Goal: Find specific page/section: Find specific page/section

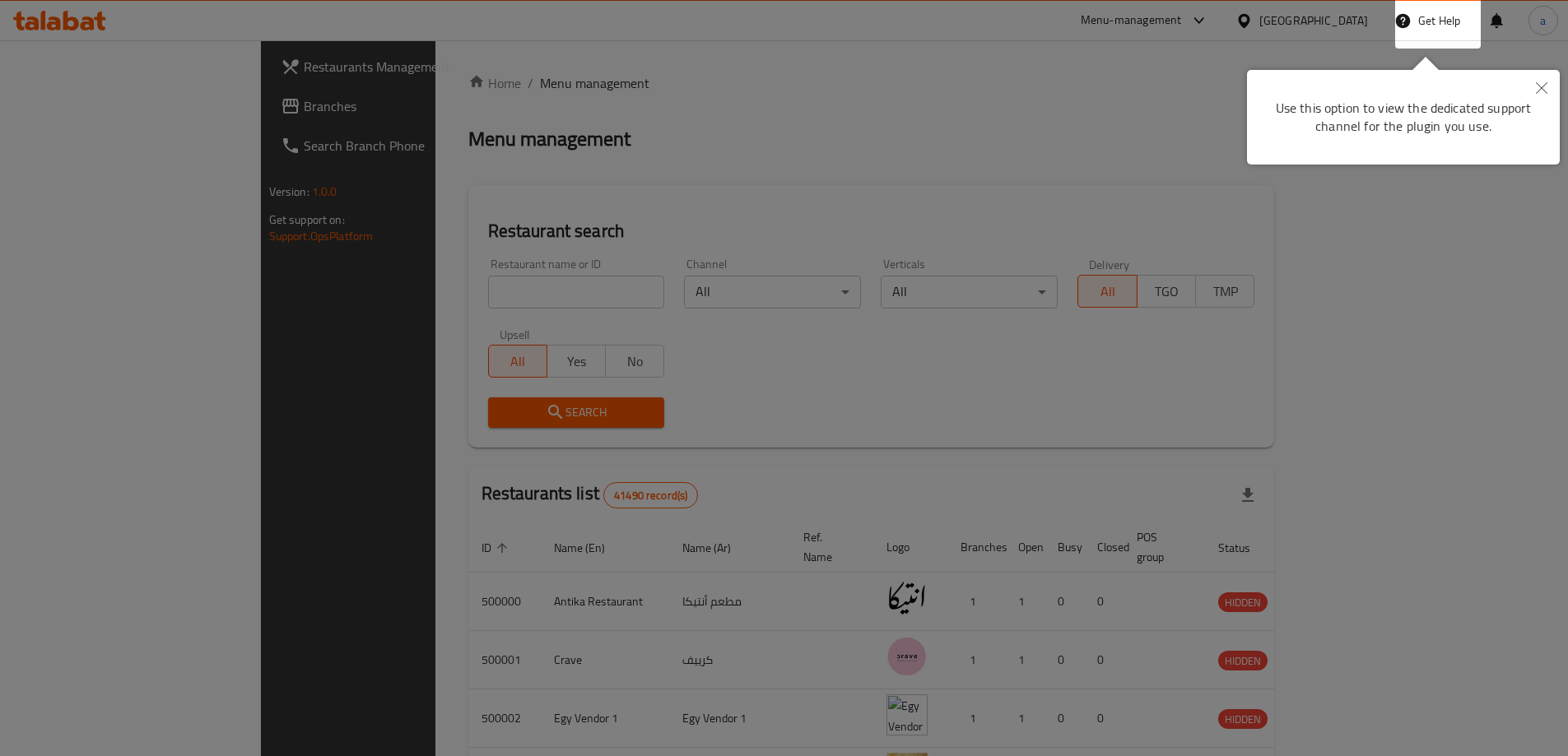
click at [1552, 92] on button "Close" at bounding box center [1541, 88] width 36 height 38
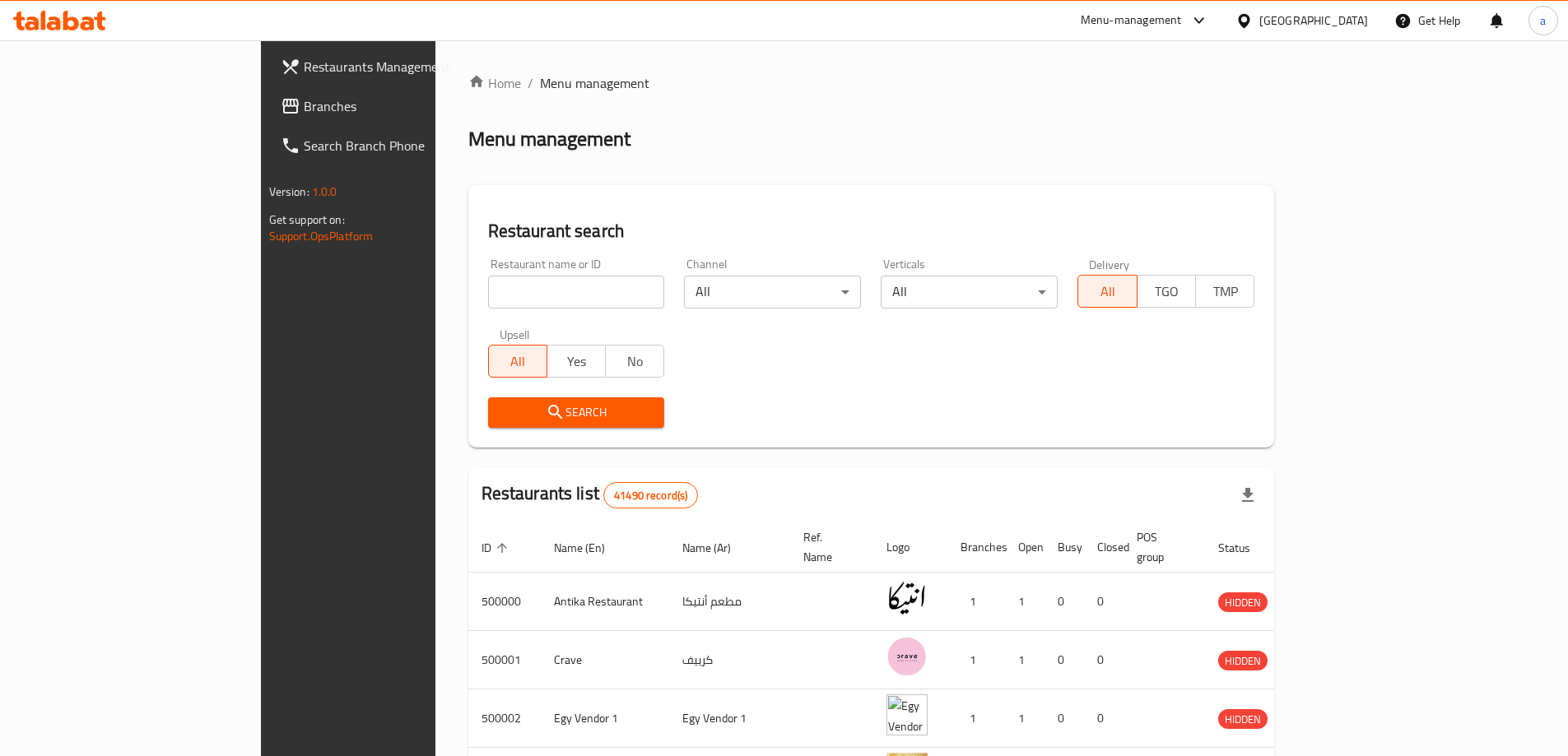
click at [1357, 18] on div "[GEOGRAPHIC_DATA]" at bounding box center [1314, 20] width 109 height 18
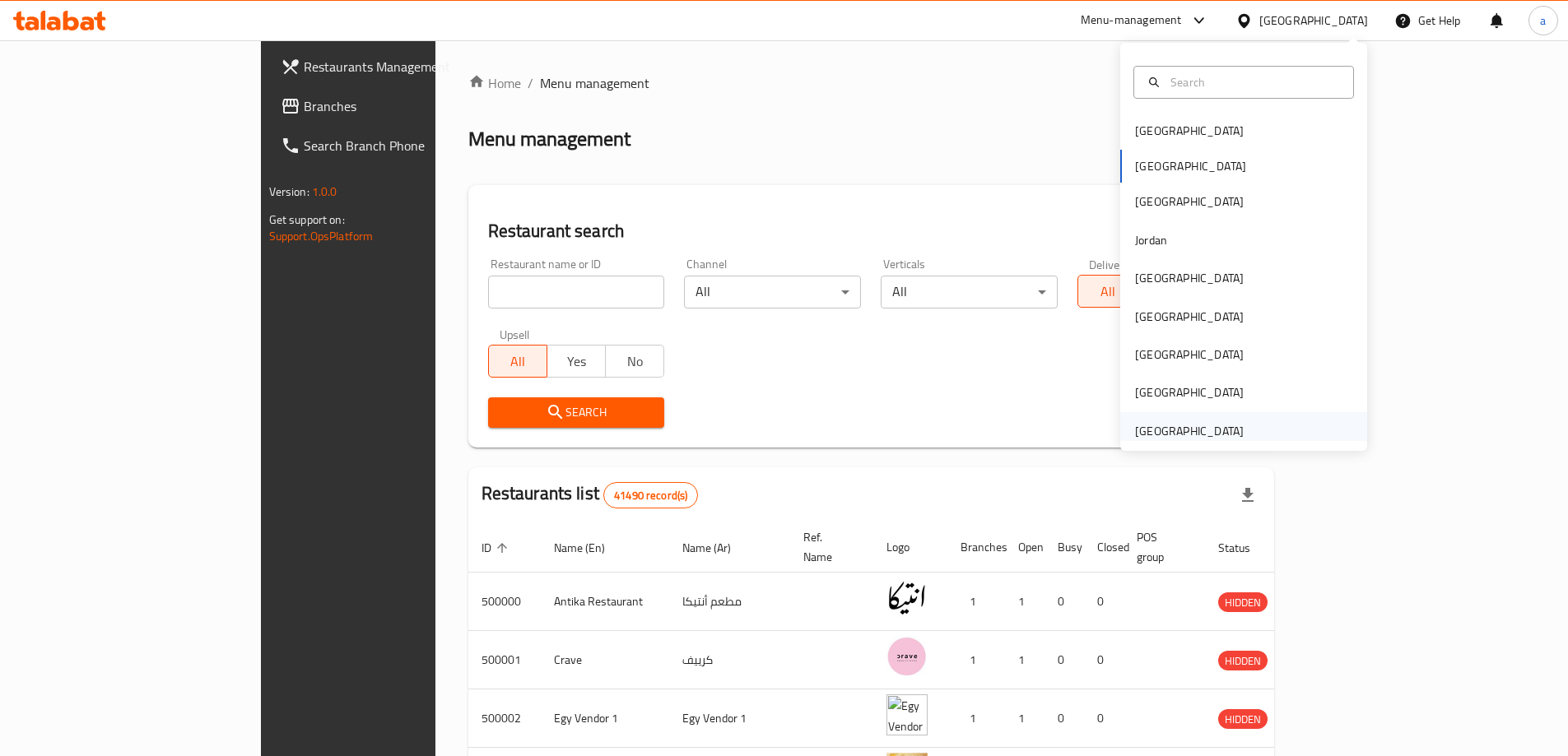
click at [1196, 433] on div "[GEOGRAPHIC_DATA]" at bounding box center [1189, 431] width 109 height 18
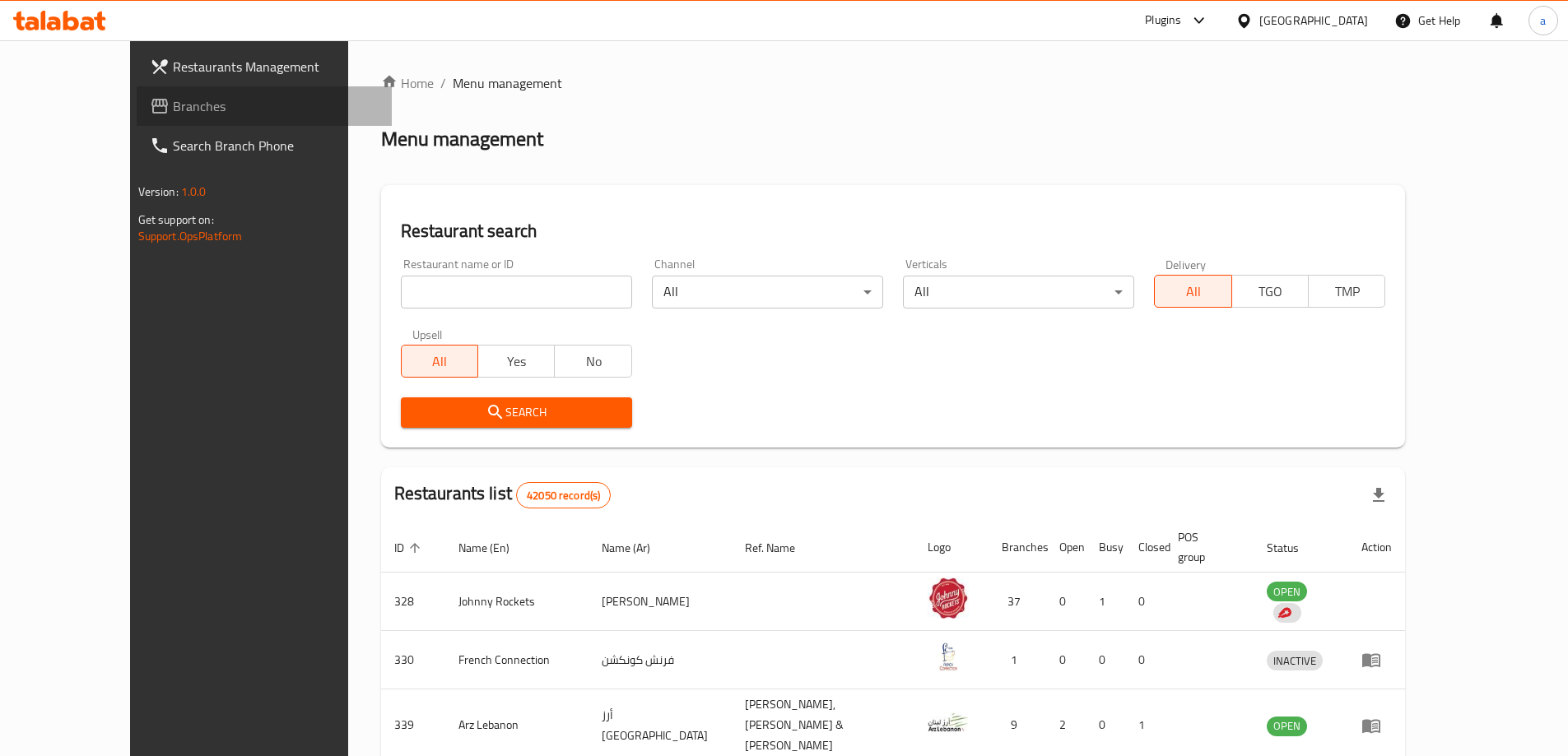
click at [173, 109] on span "Branches" at bounding box center [276, 105] width 206 height 20
